Goal: Task Accomplishment & Management: Use online tool/utility

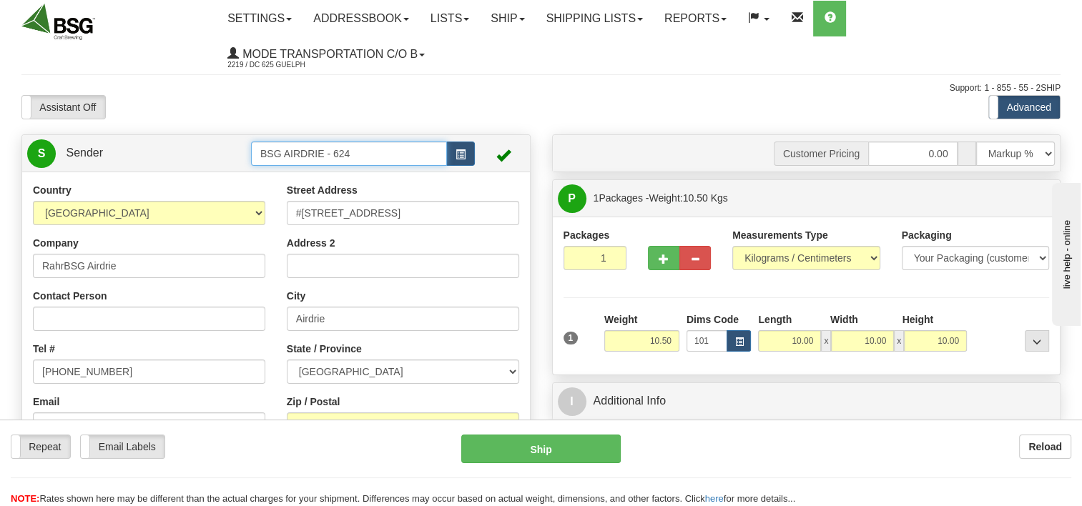
drag, startPoint x: 337, startPoint y: 150, endPoint x: 97, endPoint y: 163, distance: 240.5
click at [174, 162] on tr "S Sender BSG AIRDRIE - 624" at bounding box center [276, 153] width 498 height 29
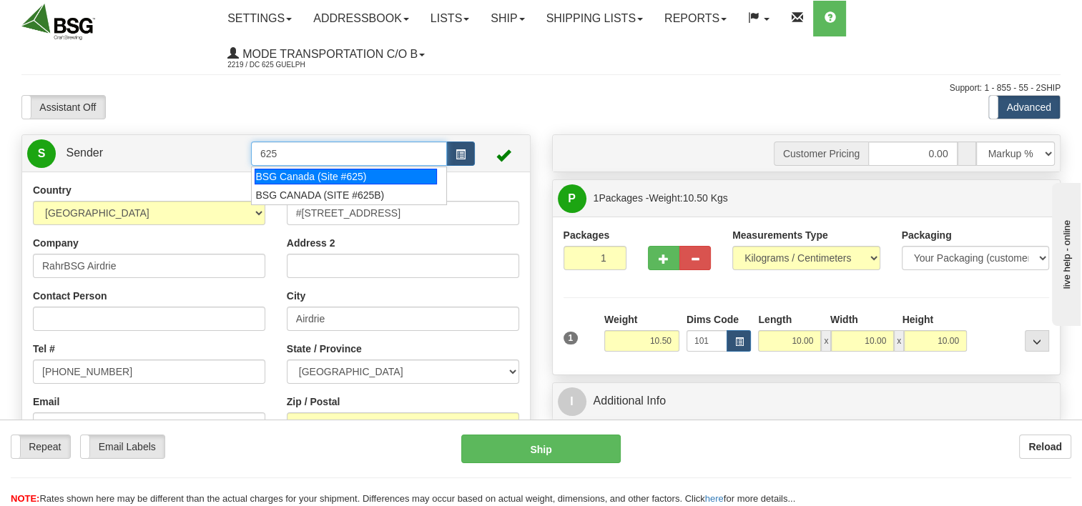
drag, startPoint x: 322, startPoint y: 172, endPoint x: 337, endPoint y: 174, distance: 15.3
click at [323, 172] on div "BSG Canada (Site #625)" at bounding box center [345, 177] width 182 height 16
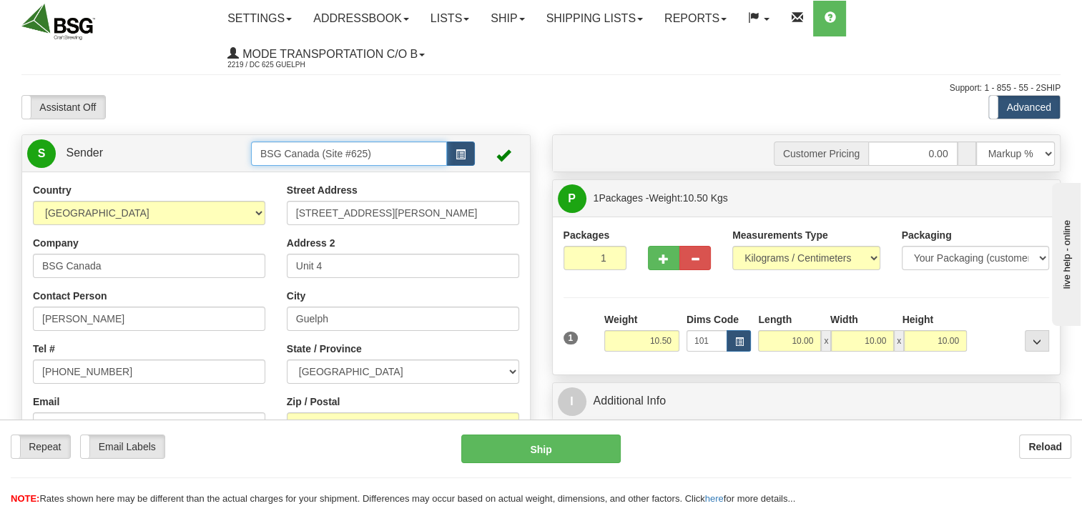
type input "BSG Canada (Site #625)"
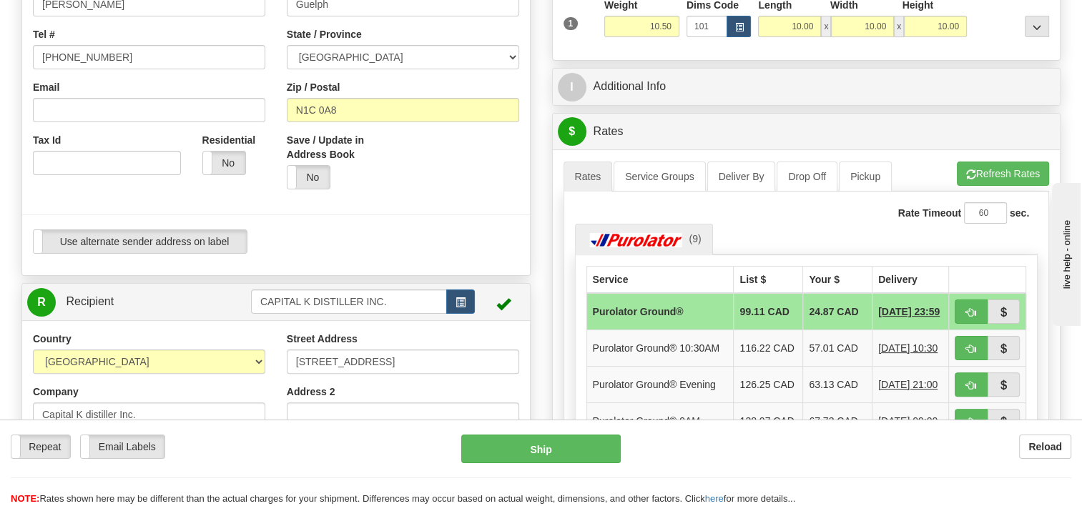
scroll to position [357, 0]
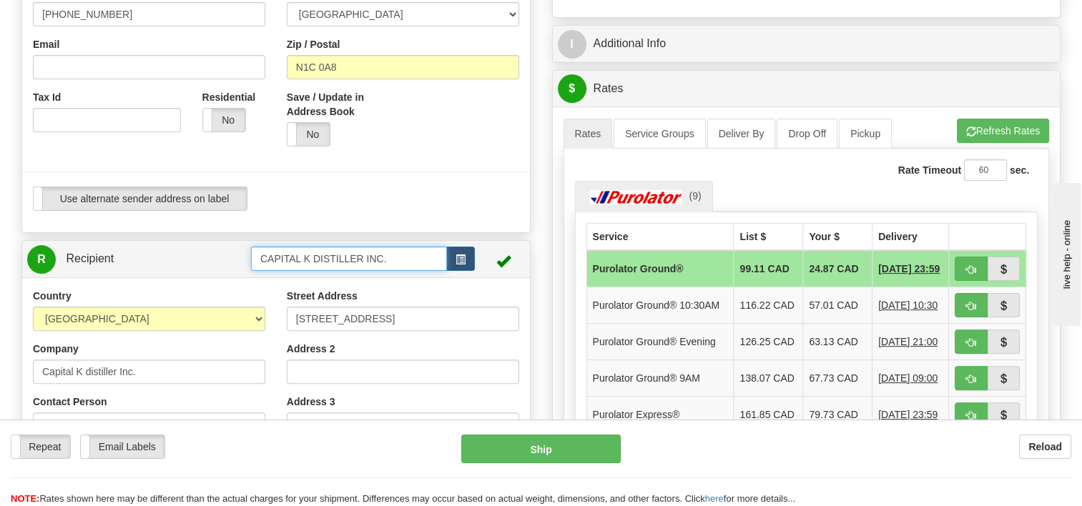
drag, startPoint x: 426, startPoint y: 269, endPoint x: 215, endPoint y: 274, distance: 210.9
click at [219, 274] on div "R Recipient CAPITAL K DISTILLER INC." at bounding box center [276, 259] width 508 height 36
click at [309, 279] on div "[PERSON_NAME]" at bounding box center [345, 282] width 182 height 16
type input "[PERSON_NAME]"
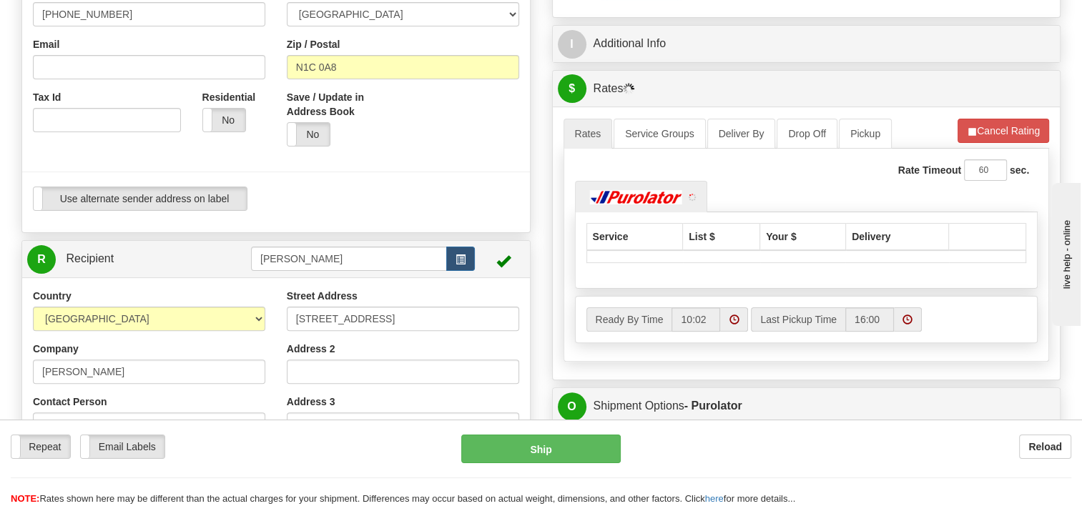
scroll to position [88, 0]
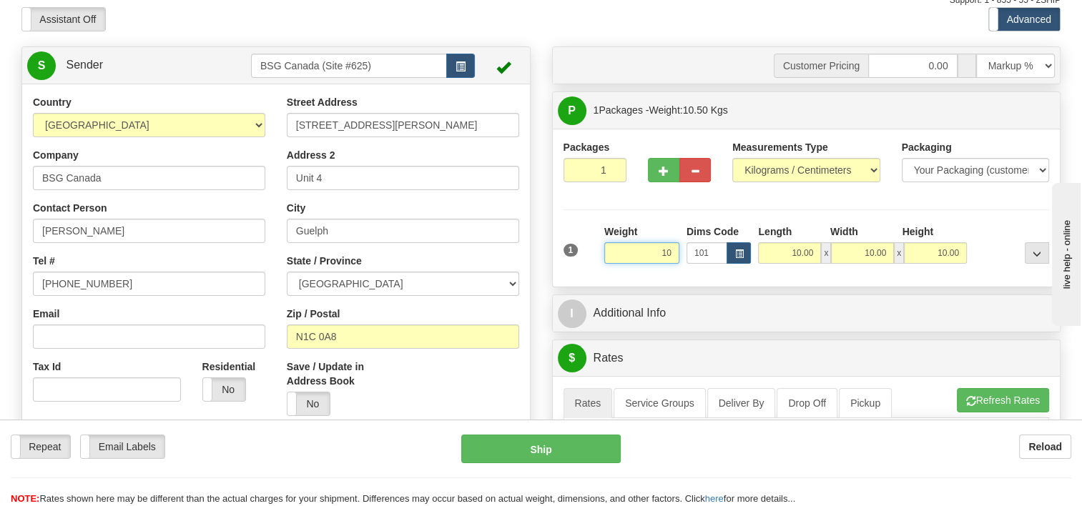
type input "1"
type input "5.00"
click at [767, 279] on div "Packages 1 1 Measurements Type" at bounding box center [807, 208] width 508 height 158
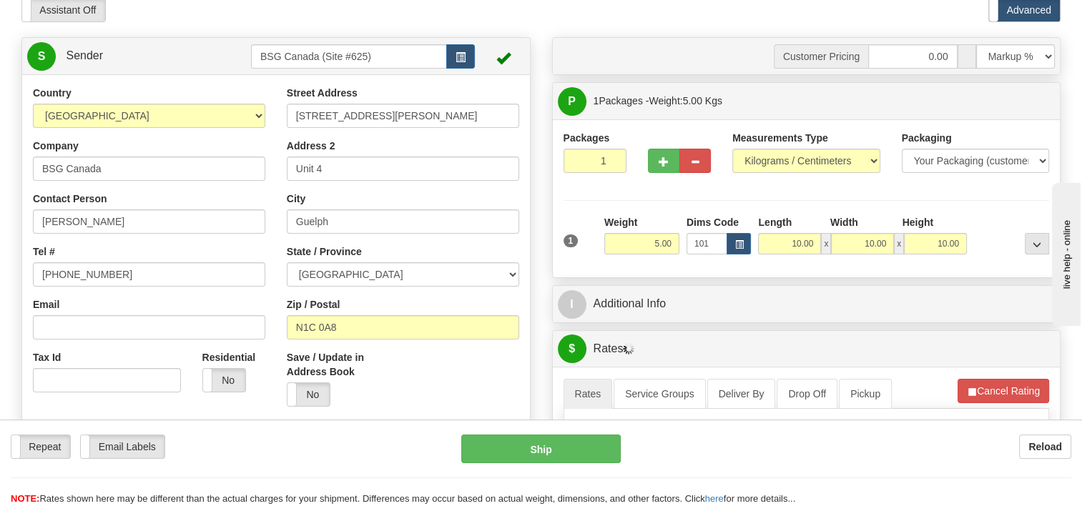
scroll to position [231, 0]
